Goal: Check status: Check status

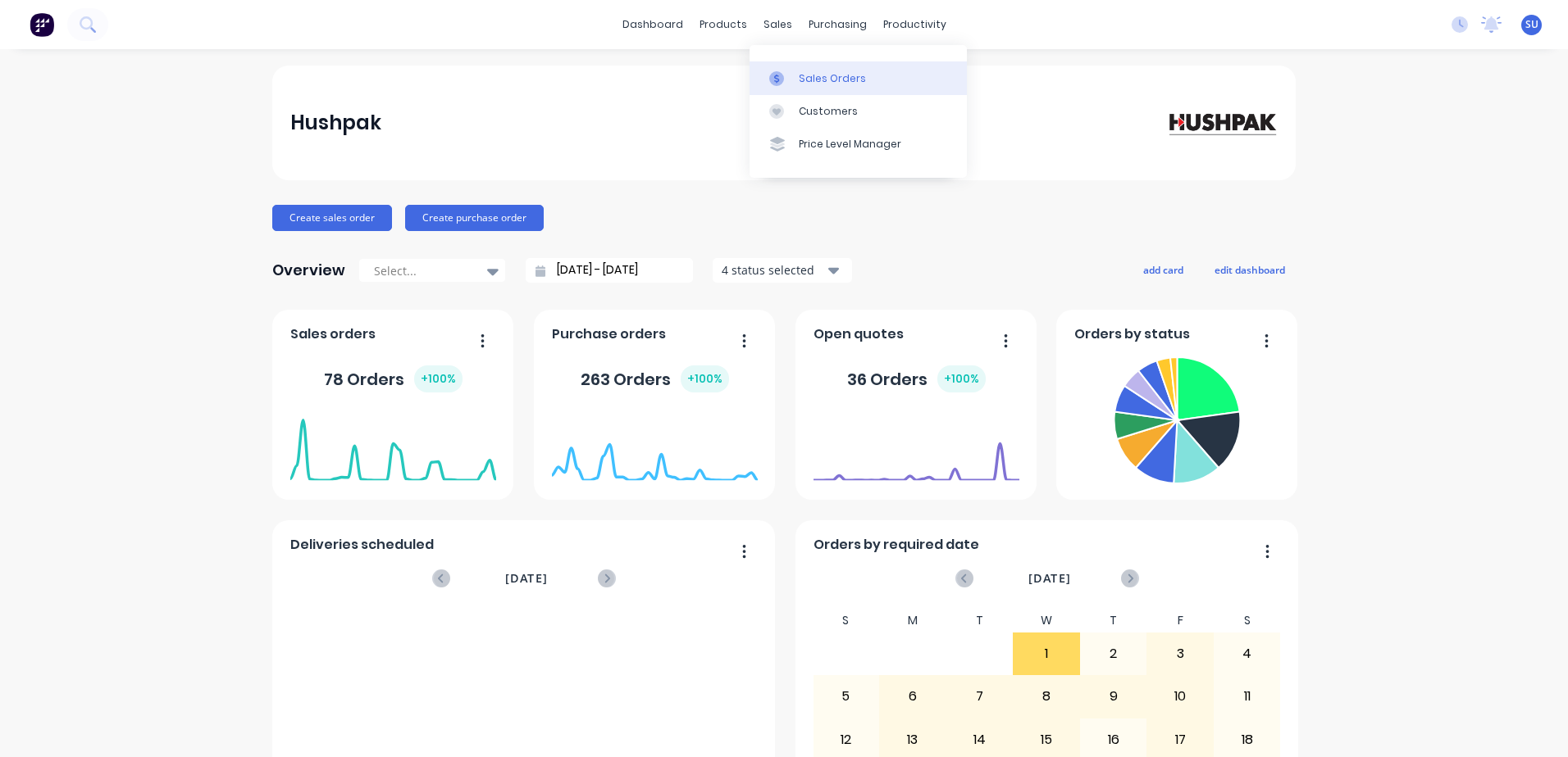
click at [810, 81] on div "Sales Orders" at bounding box center [832, 78] width 67 height 14
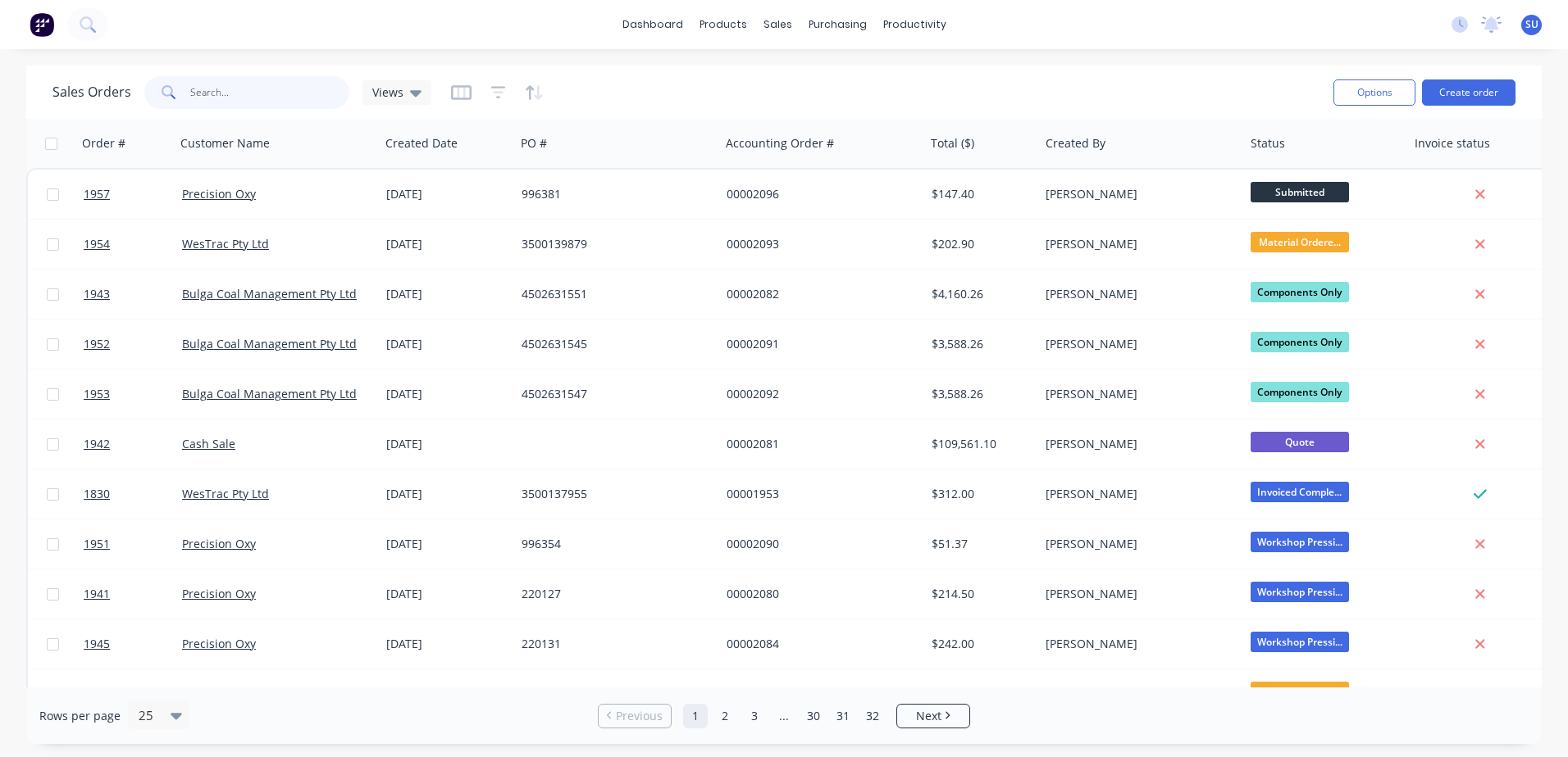
click at [209, 104] on input "text" at bounding box center [270, 92] width 160 height 32
type input "1255"
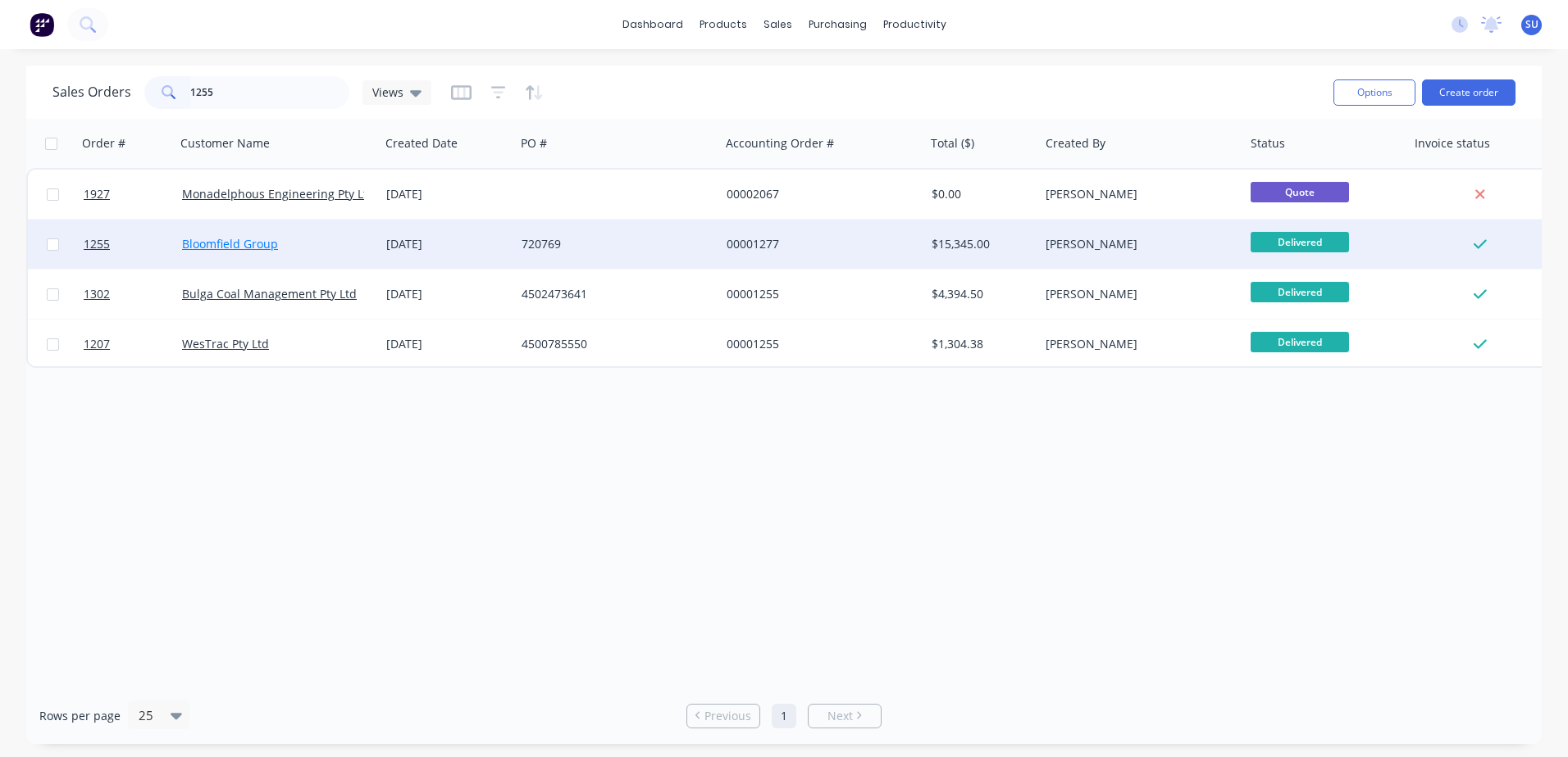
click at [259, 249] on link "Bloomfield Group" at bounding box center [230, 244] width 96 height 15
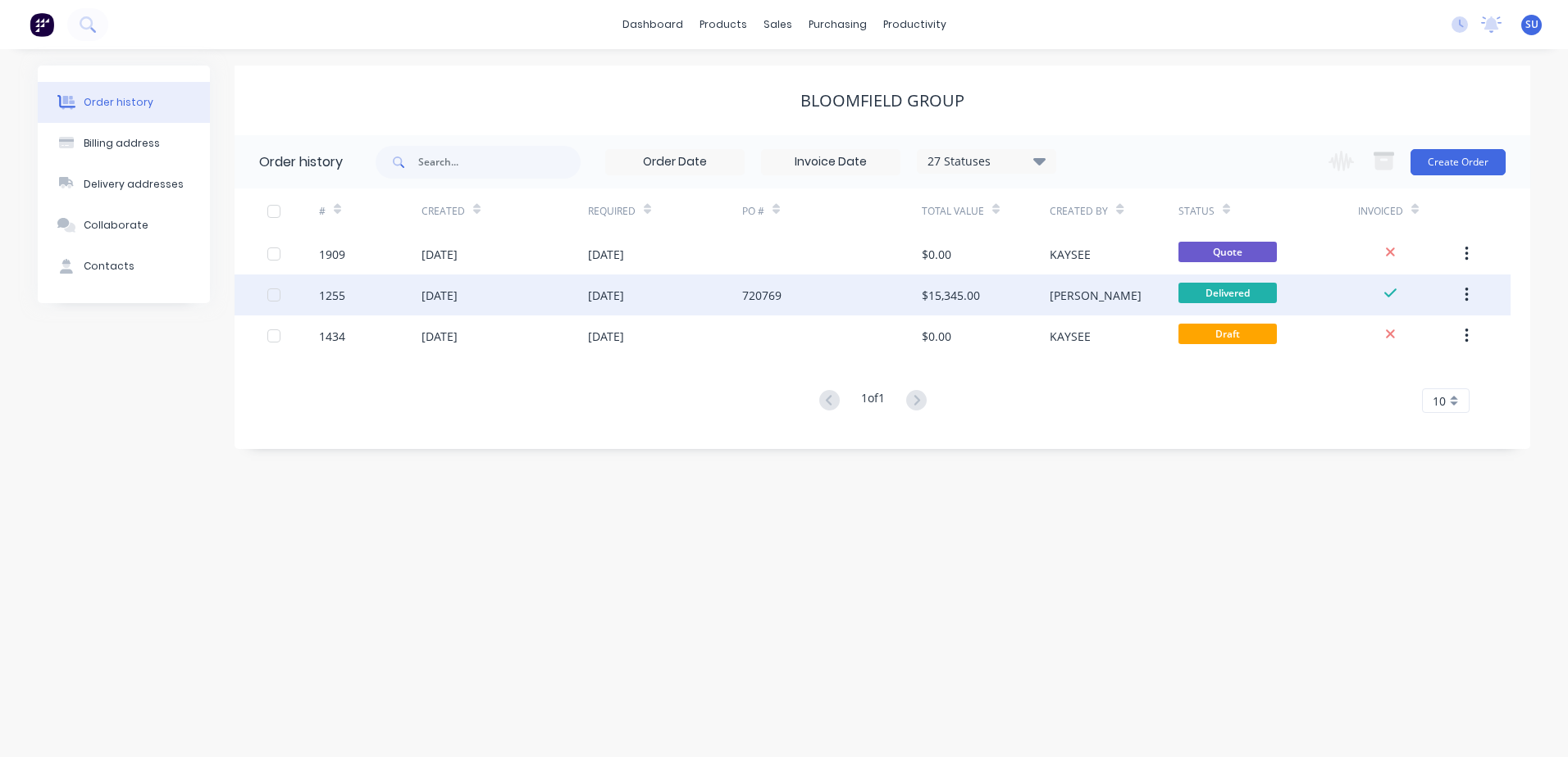
click at [334, 293] on div "1255" at bounding box center [332, 296] width 27 height 17
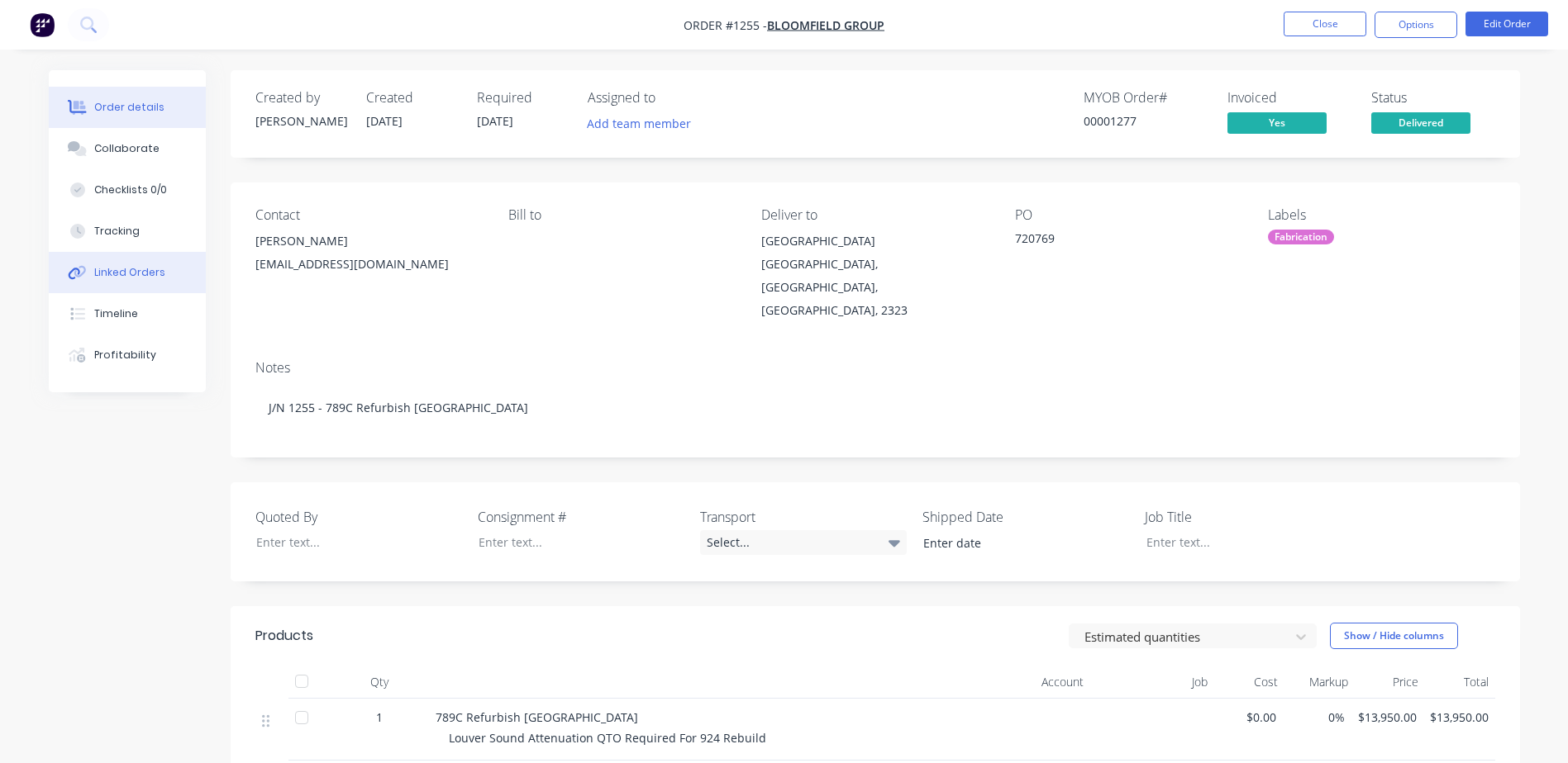
click at [144, 272] on div "Linked Orders" at bounding box center [130, 272] width 71 height 14
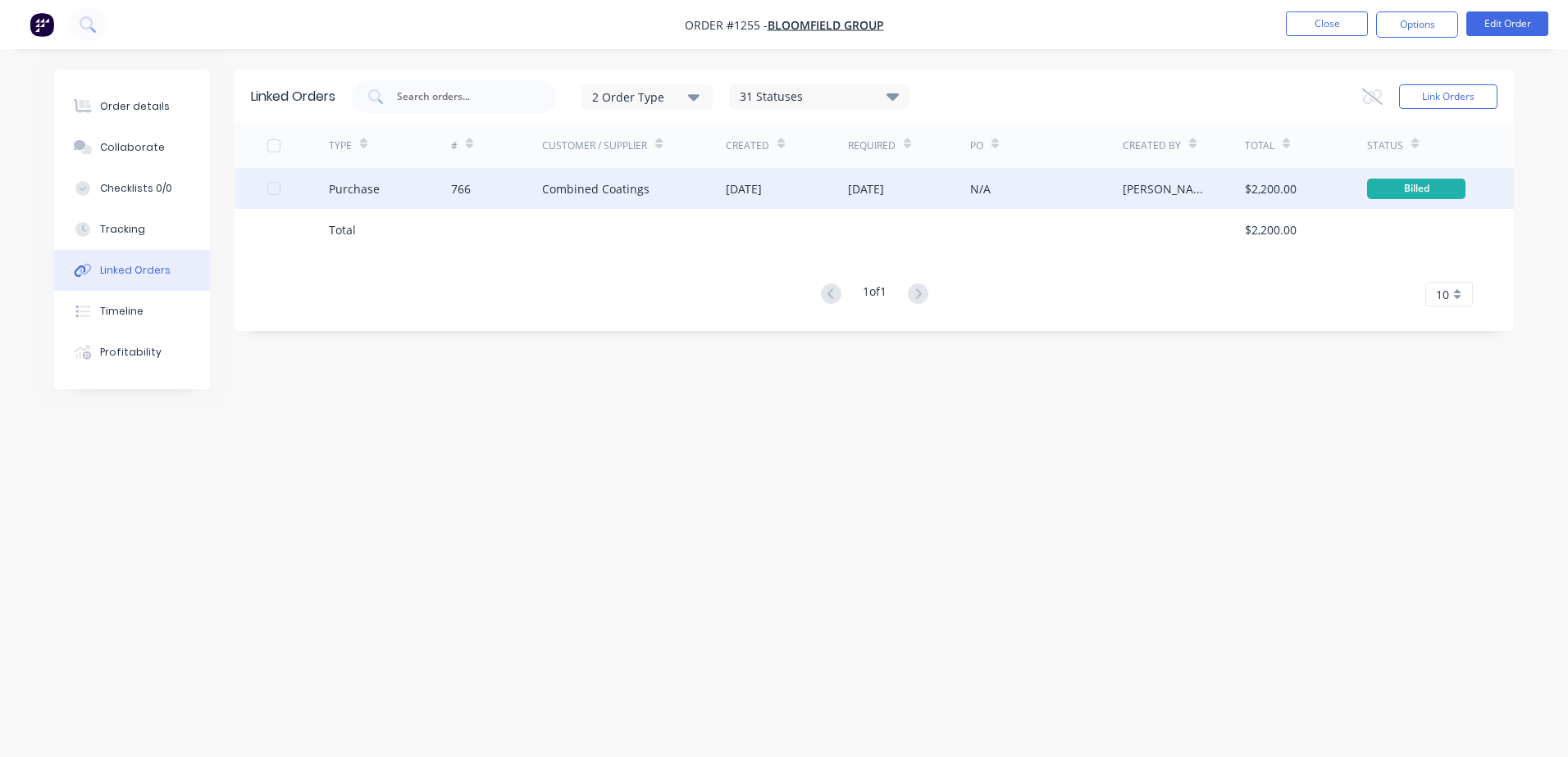
click at [625, 190] on div "Combined Coatings" at bounding box center [595, 189] width 108 height 17
